Goal: Task Accomplishment & Management: Use online tool/utility

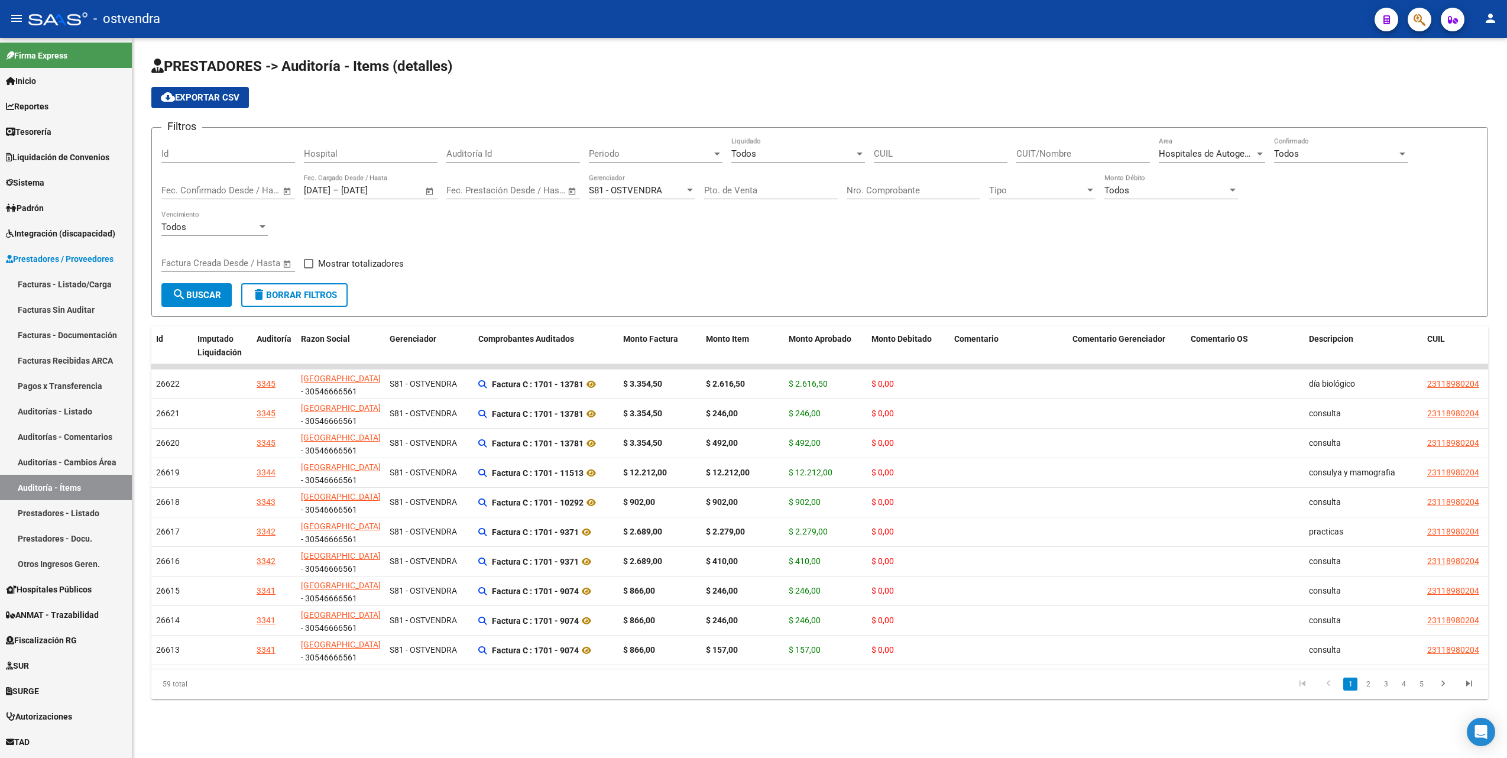
click at [1215, 232] on div "Todos Vencimiento" at bounding box center [819, 228] width 1316 height 37
click at [603, 283] on div "Filtros Id Hospital Auditoría Id Periodo Periodo Todos Liquidado CUIL CUIT/Nomb…" at bounding box center [819, 210] width 1316 height 146
click at [634, 733] on div "PRESTADORES -> Auditoría - Items (detalles) cloud_download Exportar CSV Filtros…" at bounding box center [819, 387] width 1374 height 699
click at [1015, 278] on div "Filtros Id Hospital Auditoría Id Periodo Periodo Todos Liquidado CUIL CUIT/Nomb…" at bounding box center [819, 210] width 1316 height 146
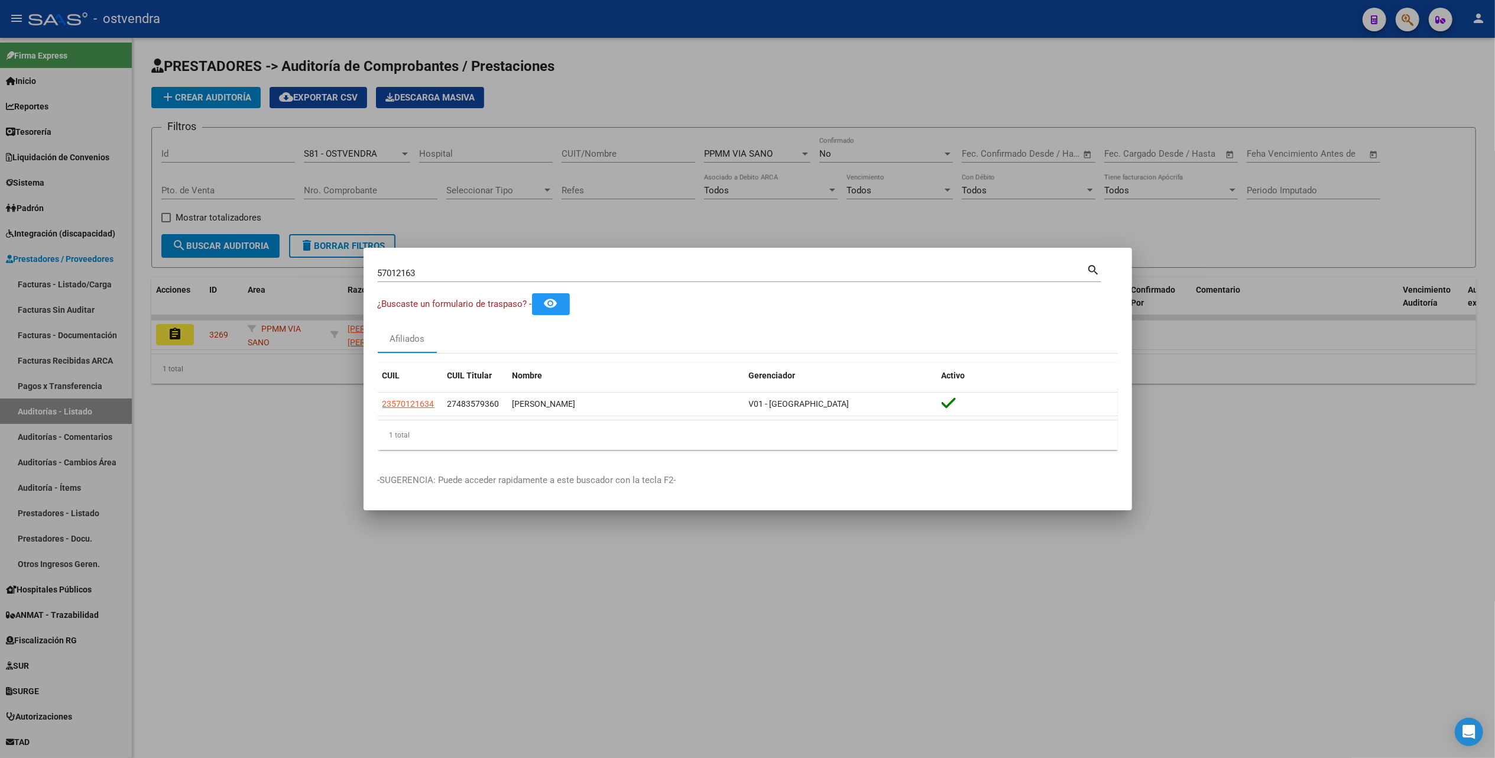
click at [887, 556] on div at bounding box center [747, 379] width 1495 height 758
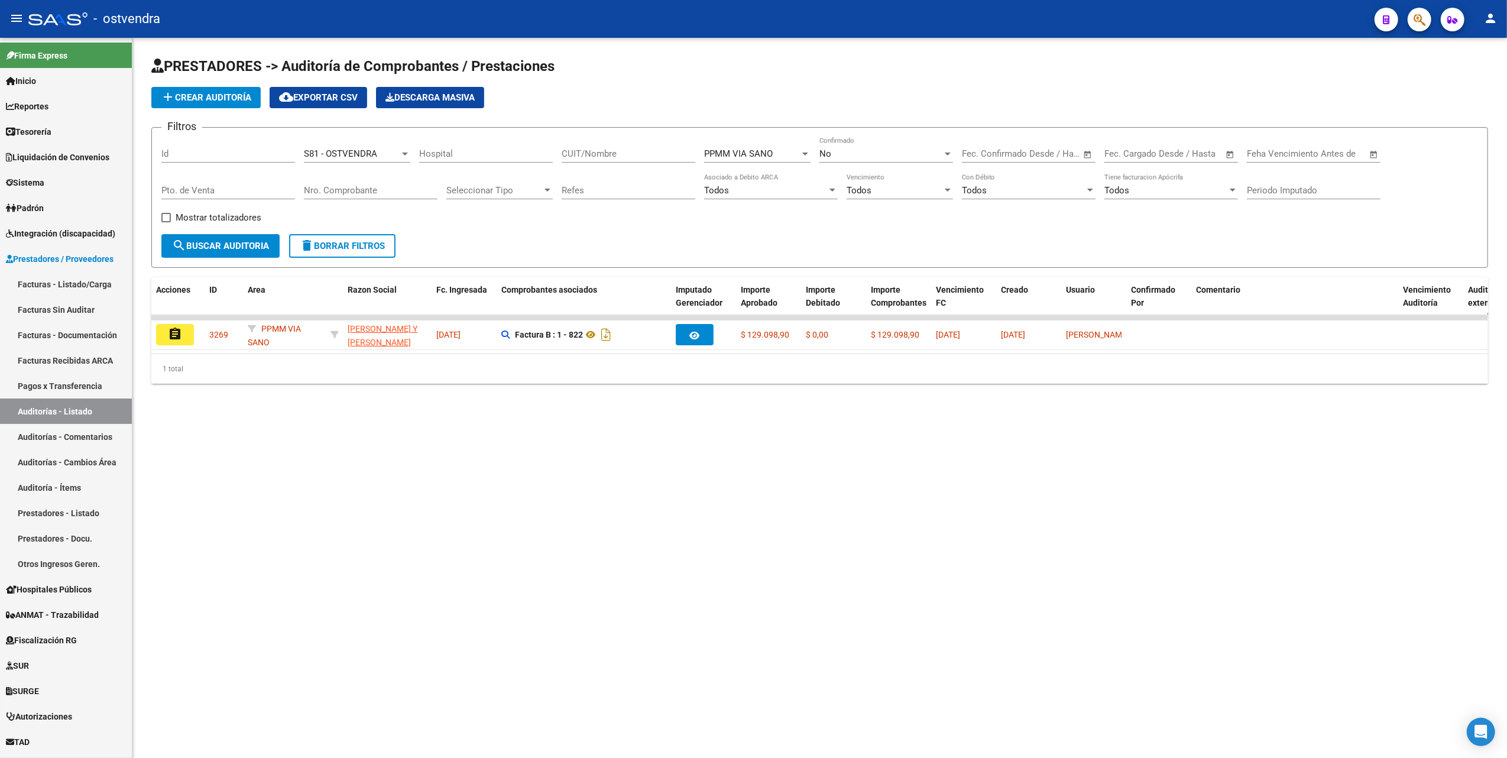
click at [608, 407] on div "PRESTADORES -> Auditoría de Comprobantes / Prestaciones add Crear Auditoría clo…" at bounding box center [819, 230] width 1374 height 384
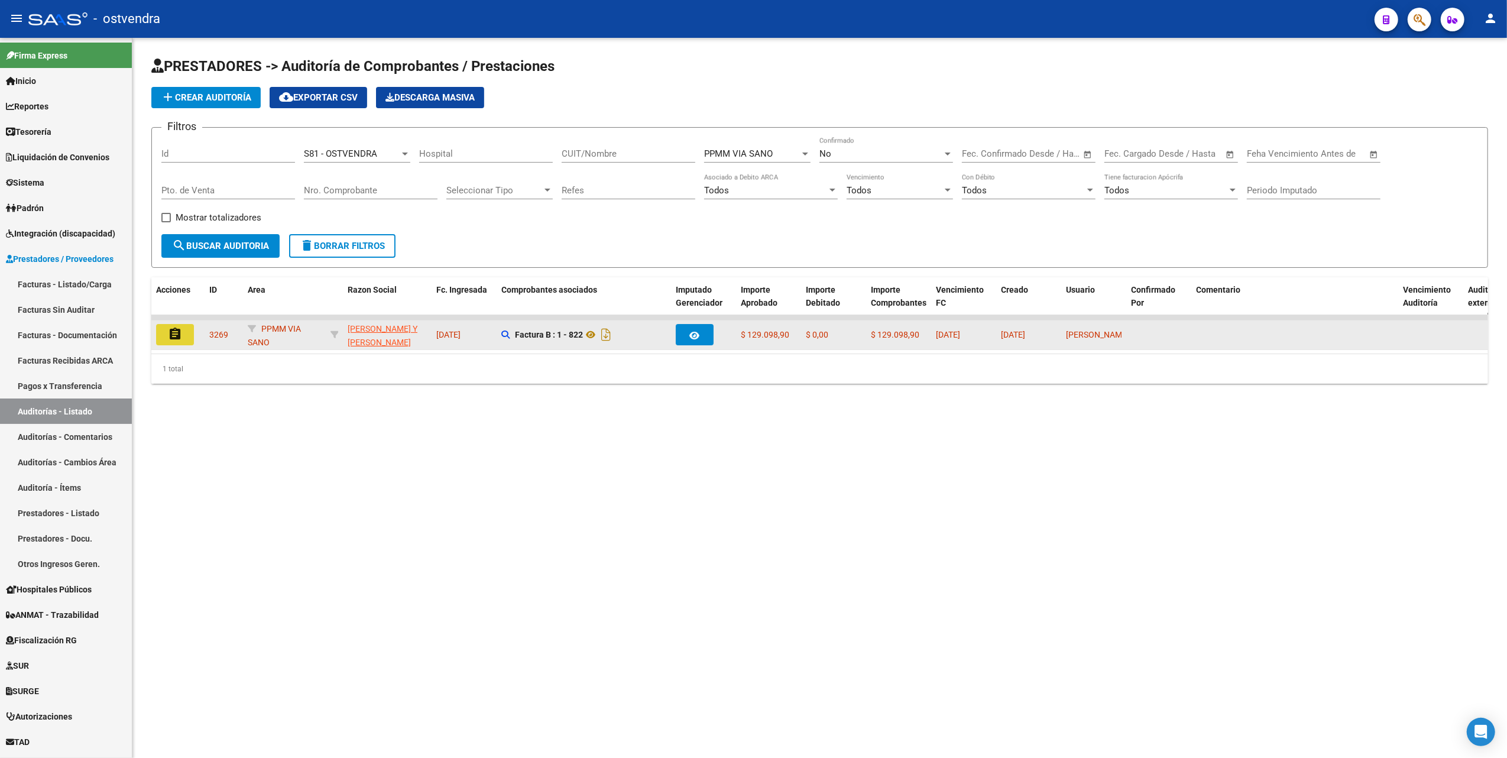
click at [176, 329] on mat-icon "assignment" at bounding box center [175, 334] width 14 height 14
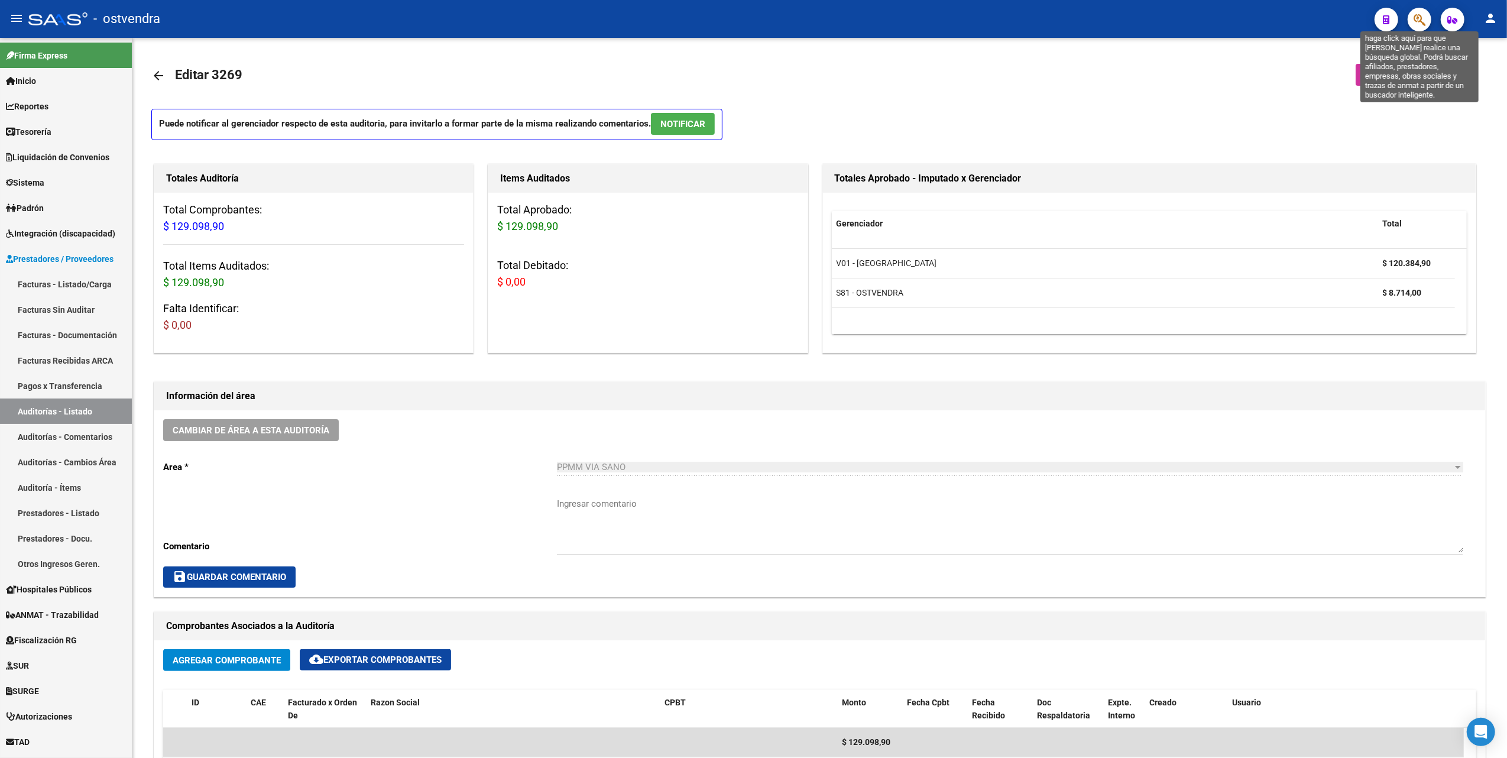
click at [1413, 20] on icon "button" at bounding box center [1419, 20] width 12 height 14
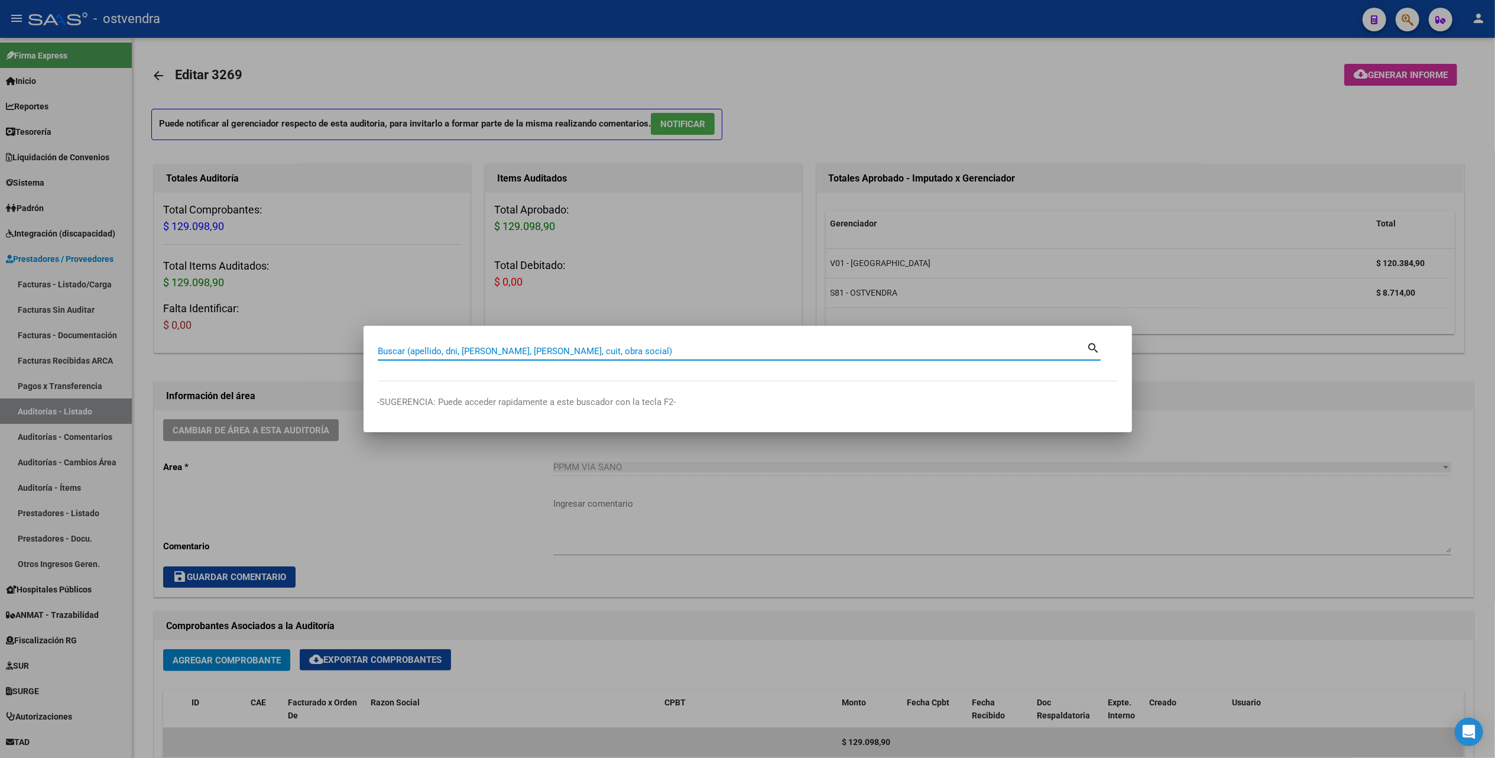
click at [507, 340] on div "Buscar (apellido, dni, cuil, nro traspaso, cuit, obra social) search" at bounding box center [739, 350] width 723 height 20
paste input "40623145"
type input "40623145"
